Goal: Information Seeking & Learning: Learn about a topic

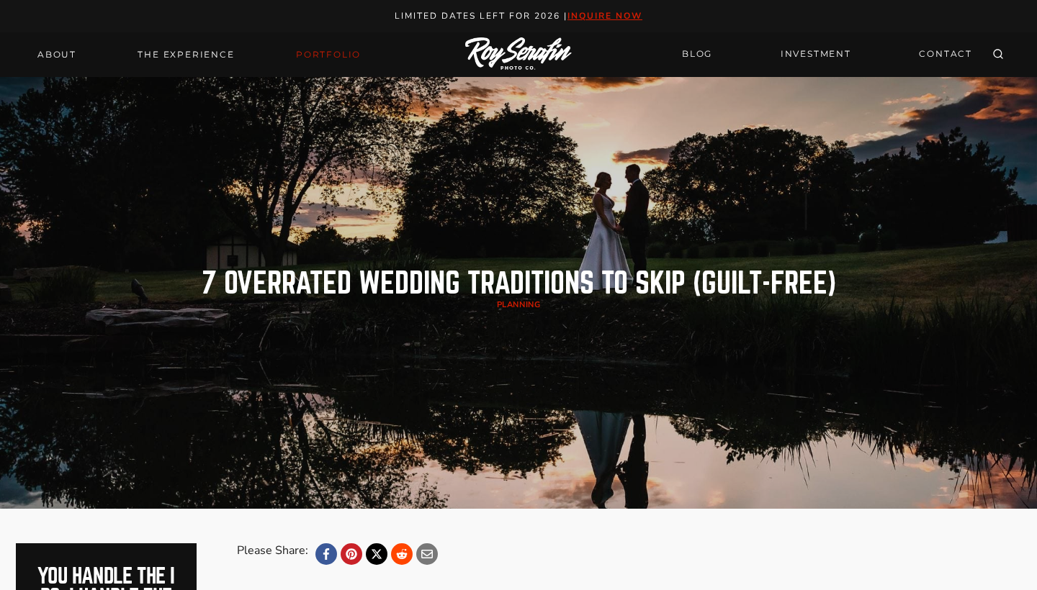
click at [339, 56] on link "Portfolio" at bounding box center [328, 55] width 82 height 20
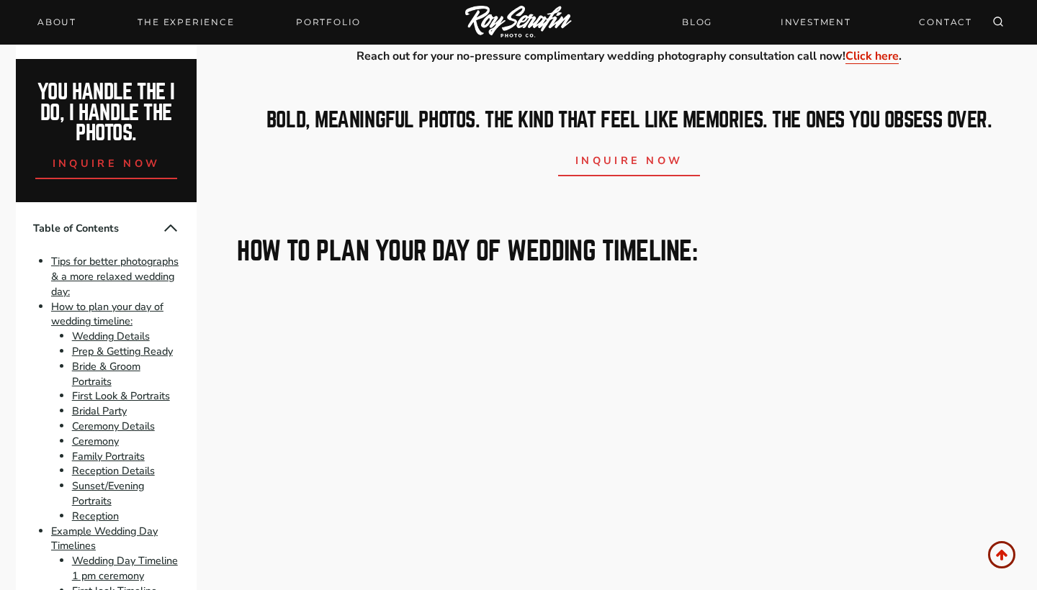
scroll to position [1125, 0]
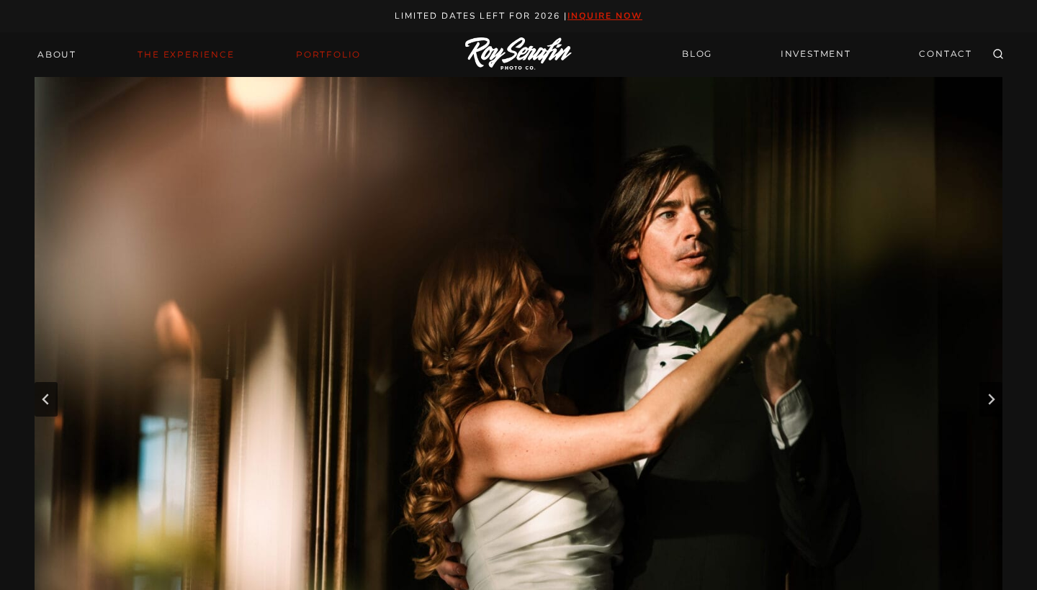
click at [205, 54] on link "THE EXPERIENCE" at bounding box center [186, 55] width 114 height 20
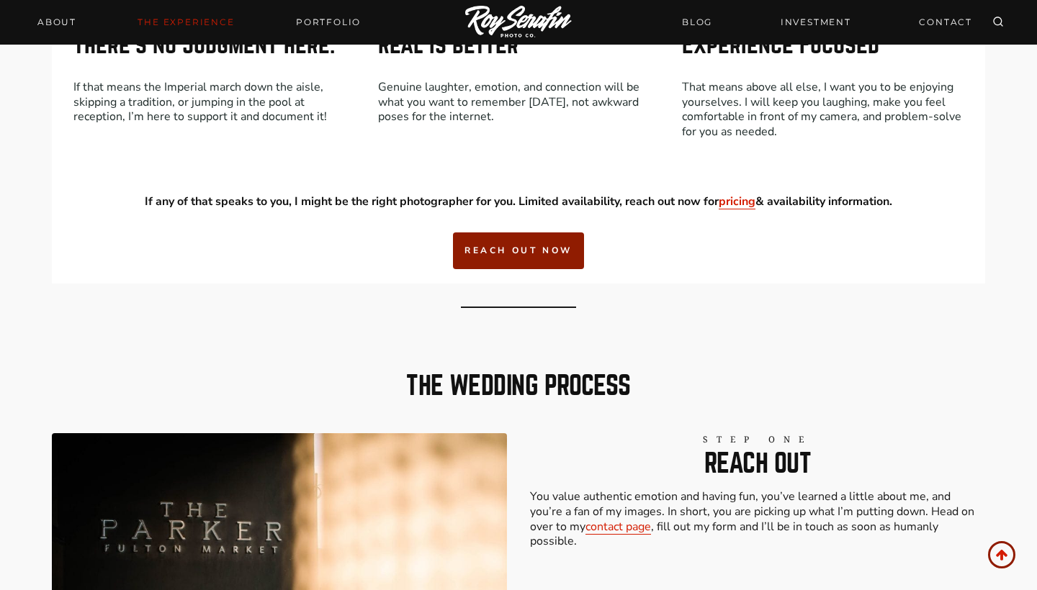
scroll to position [1788, 0]
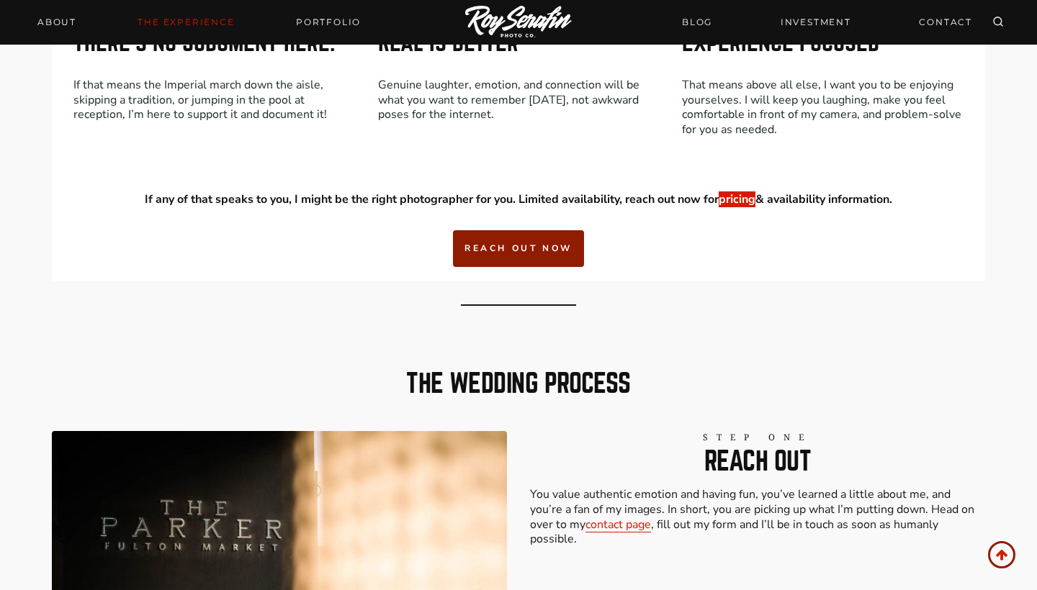
click at [727, 197] on link "pricing" at bounding box center [737, 200] width 37 height 16
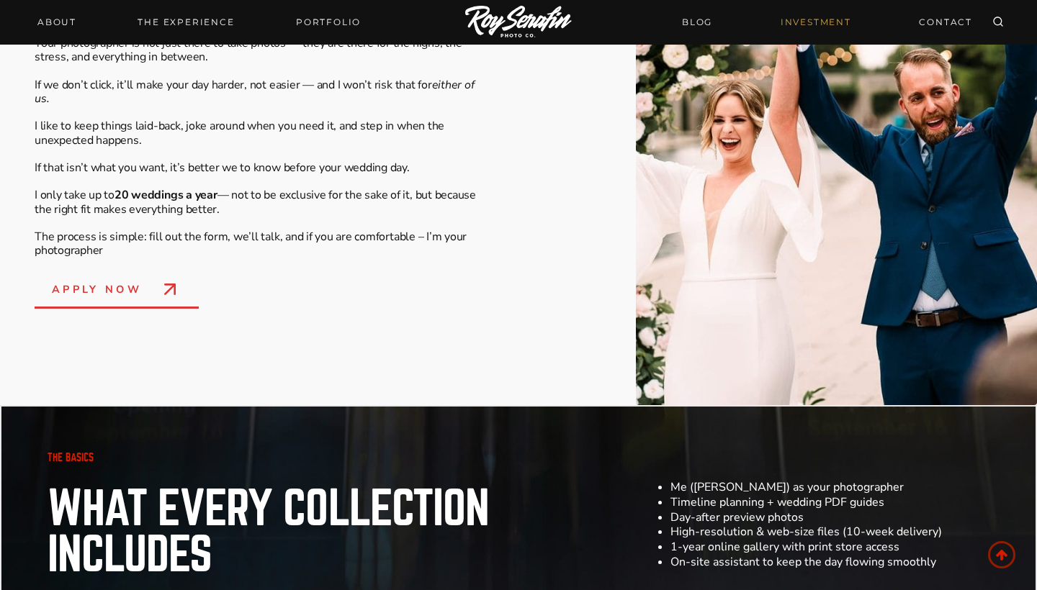
scroll to position [642, 0]
